Goal: Navigation & Orientation: Find specific page/section

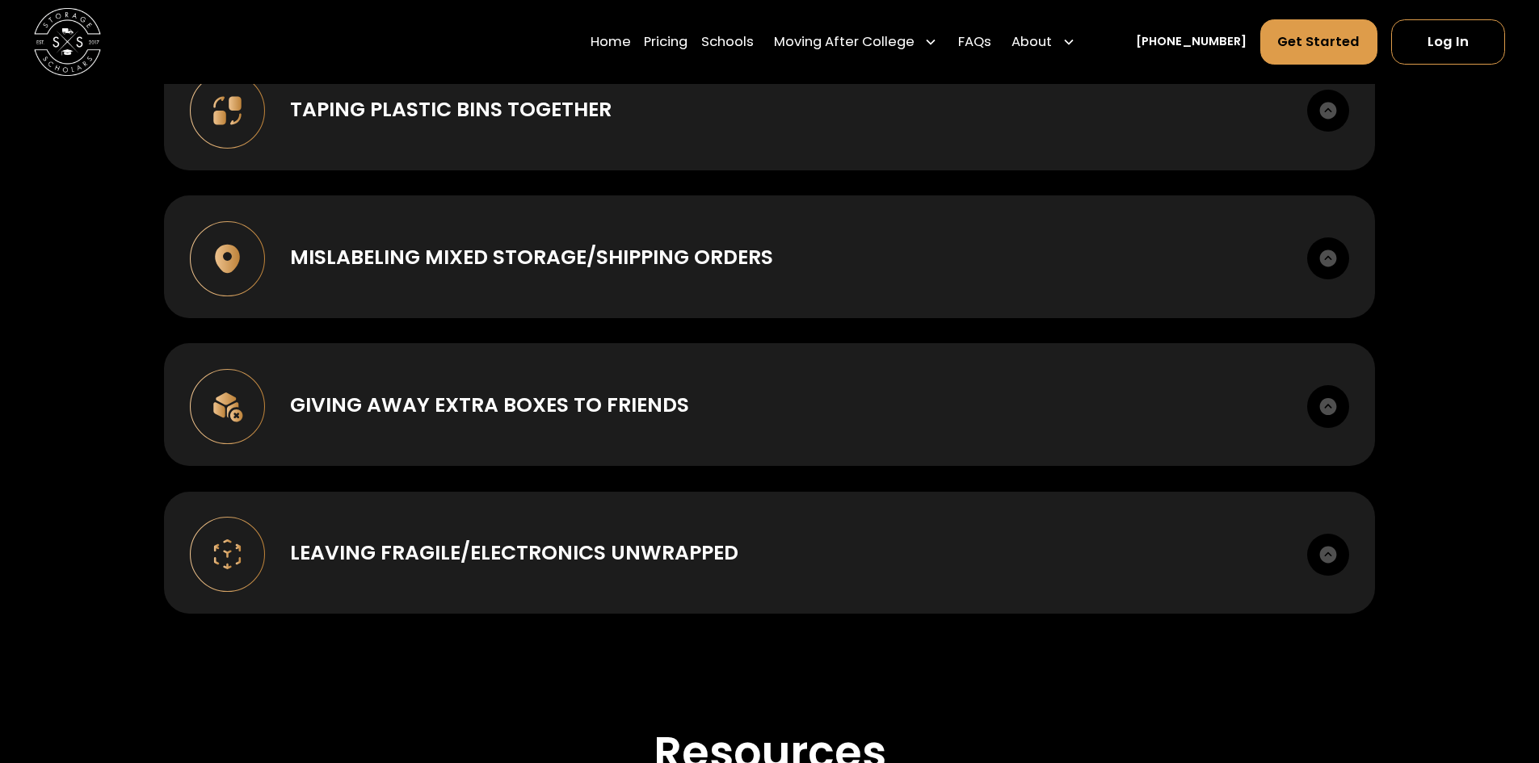
scroll to position [1777, 0]
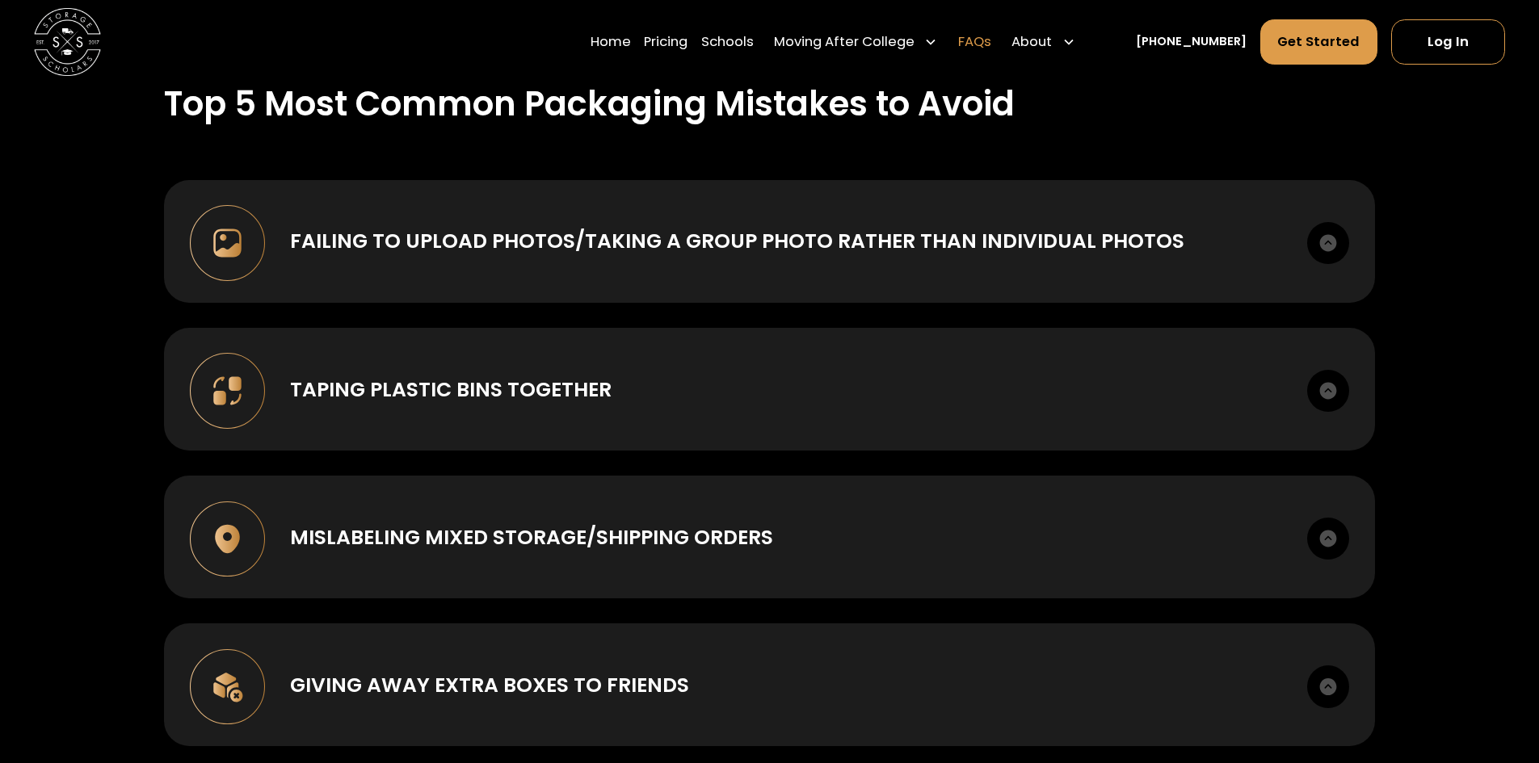
click at [986, 38] on link "FAQs" at bounding box center [974, 42] width 33 height 47
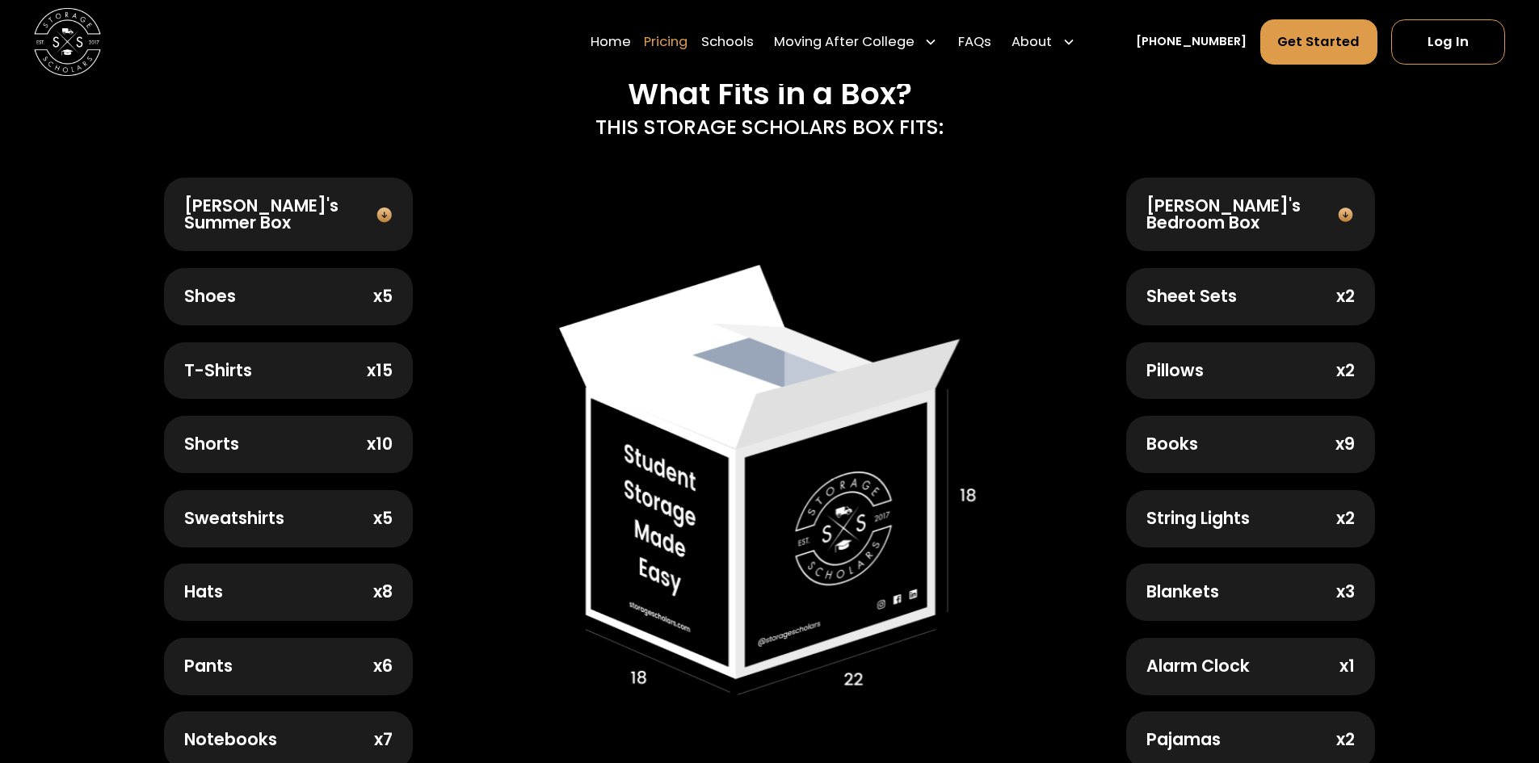
scroll to position [566, 0]
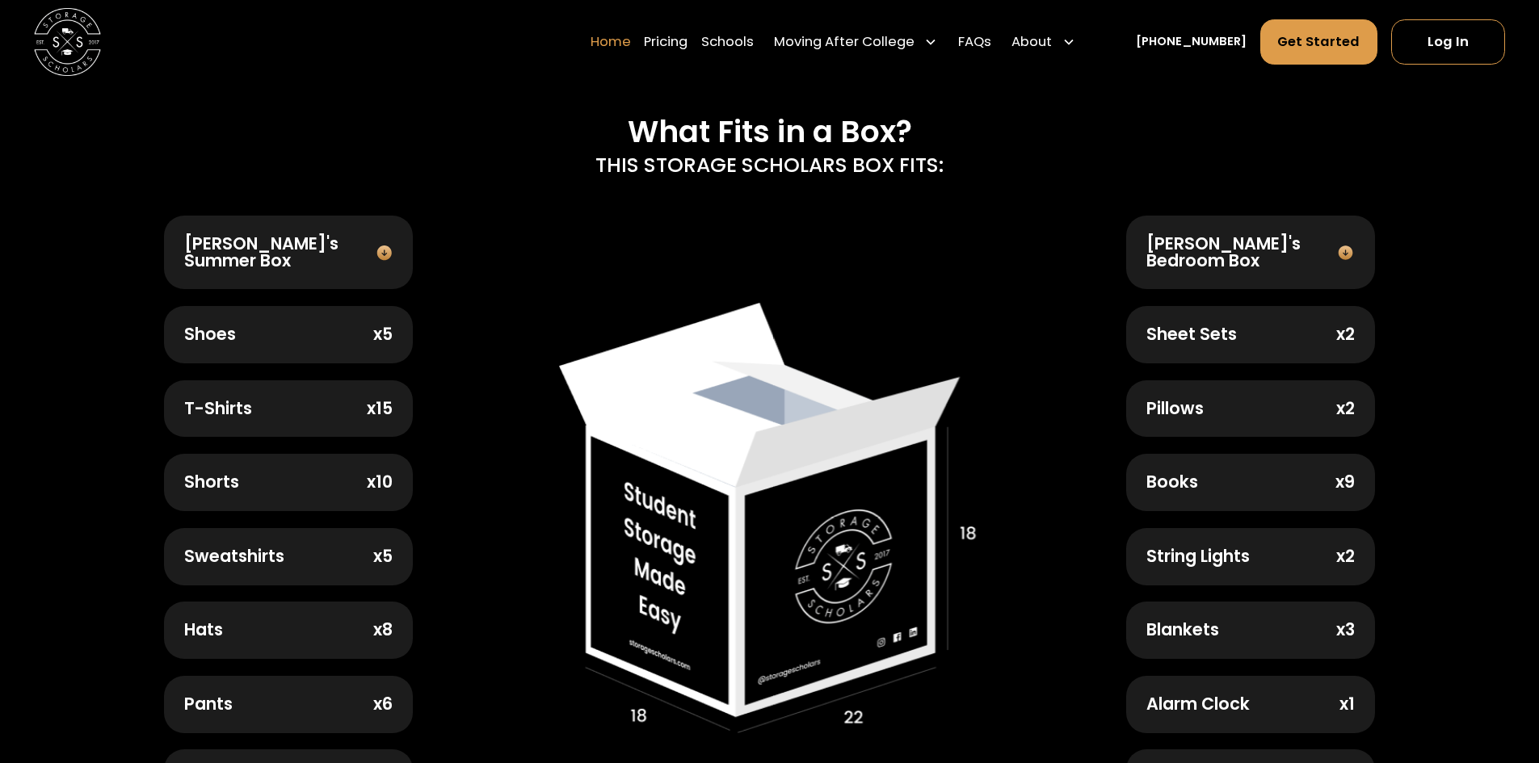
click at [631, 49] on link "Home" at bounding box center [611, 42] width 40 height 47
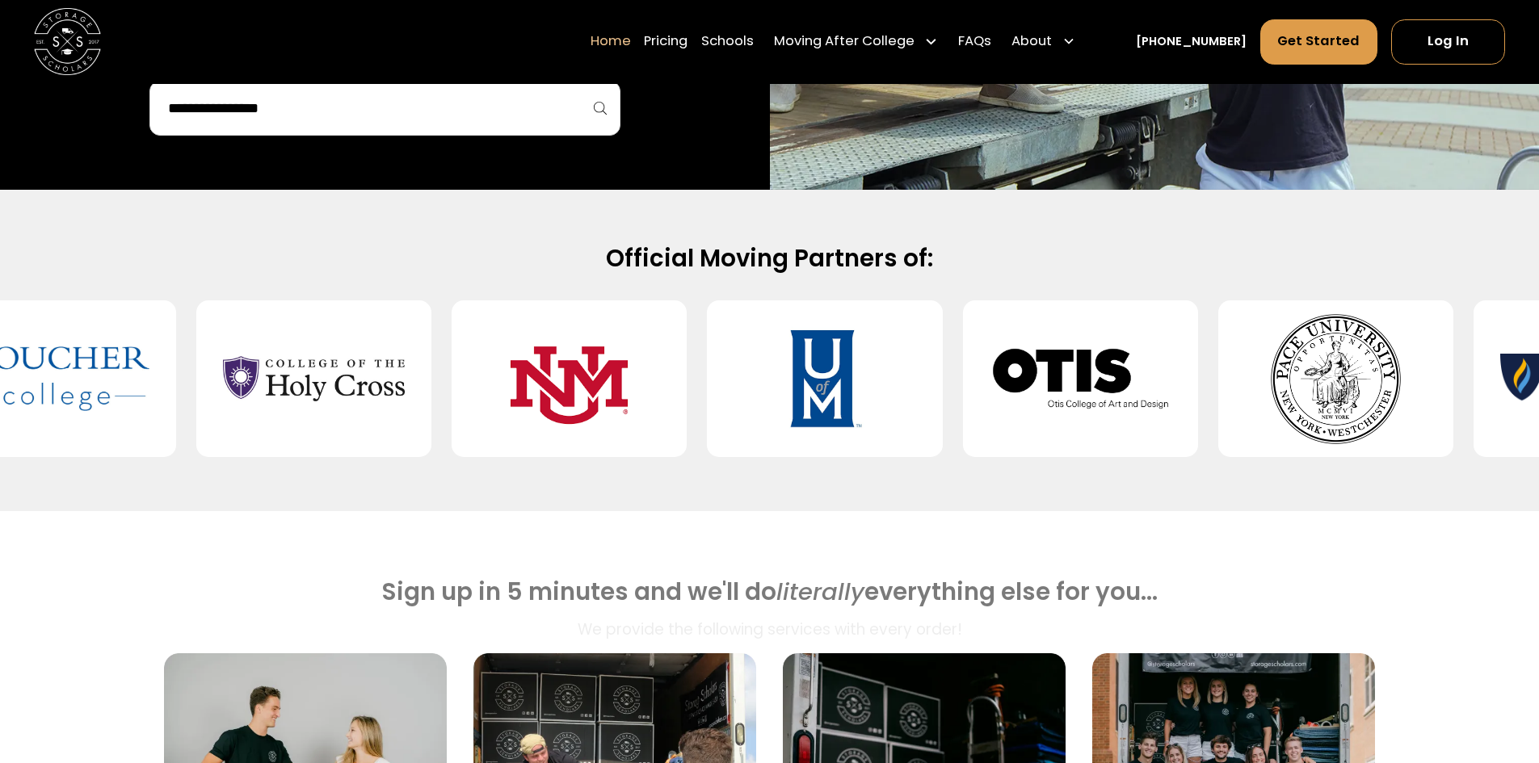
scroll to position [404, 0]
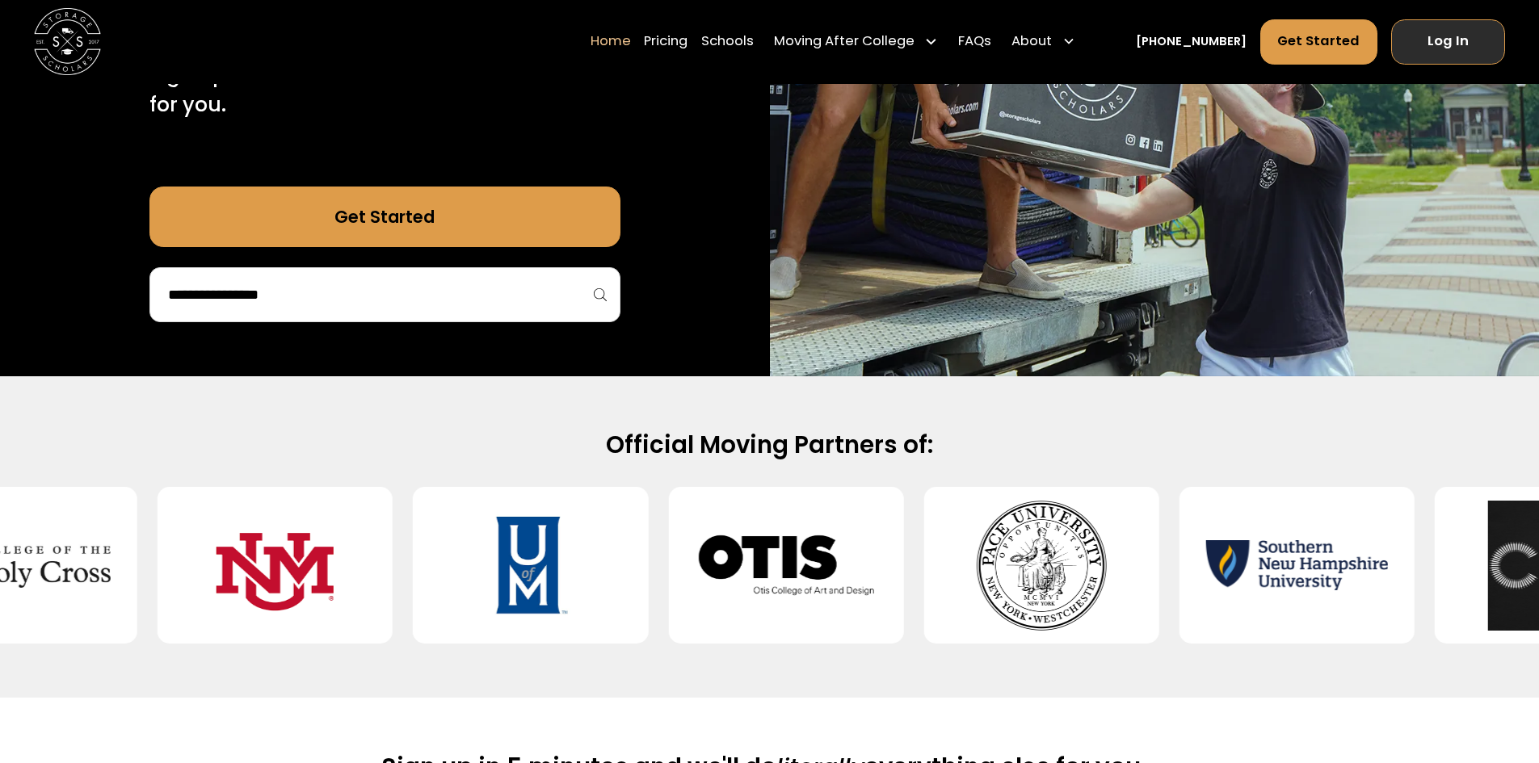
click at [1466, 46] on link "Log In" at bounding box center [1448, 41] width 114 height 45
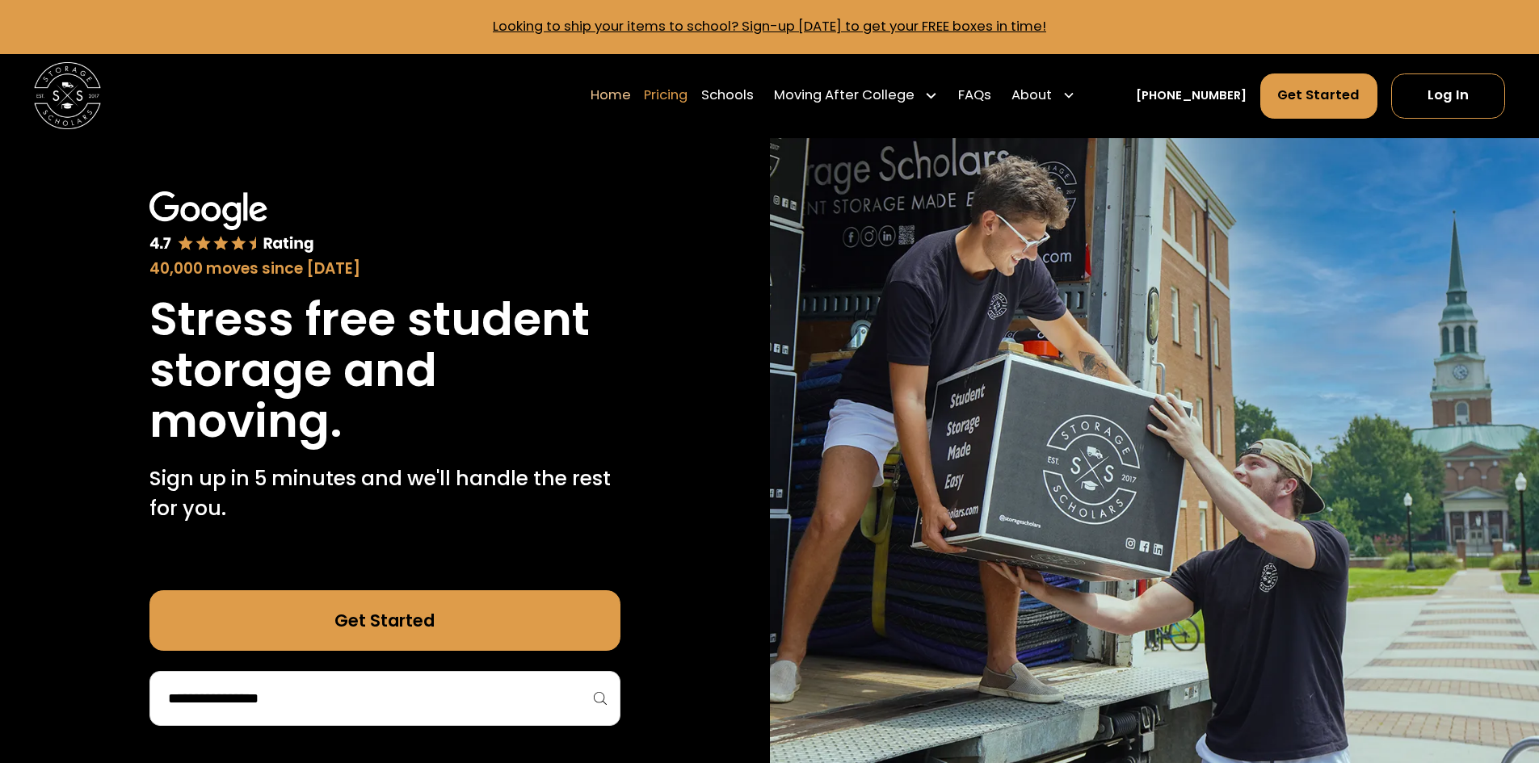
click at [686, 108] on link "Pricing" at bounding box center [666, 95] width 44 height 47
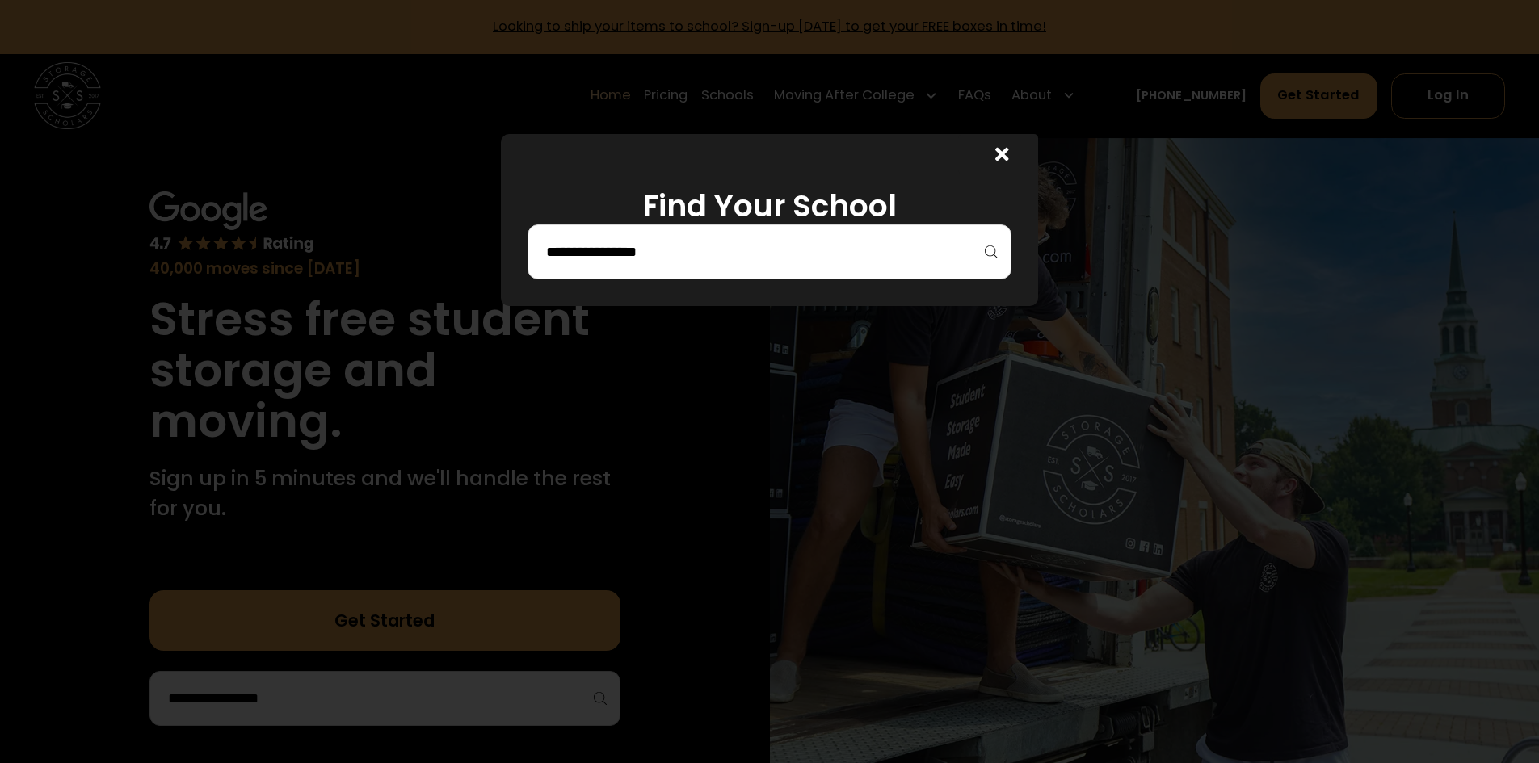
click at [982, 142] on div at bounding box center [998, 154] width 81 height 40
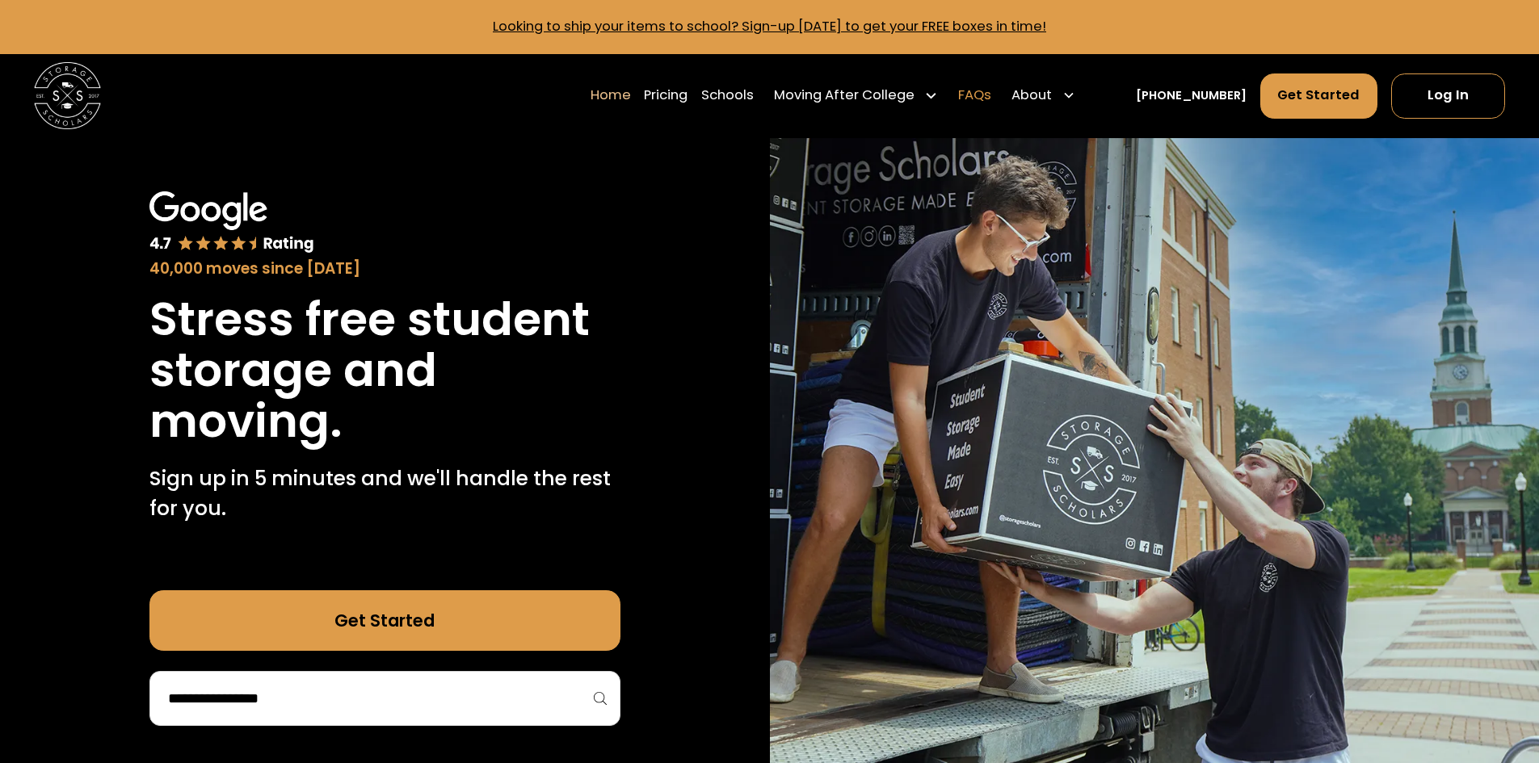
click at [991, 91] on link "FAQs" at bounding box center [974, 95] width 33 height 47
